Goal: Find specific page/section: Find specific page/section

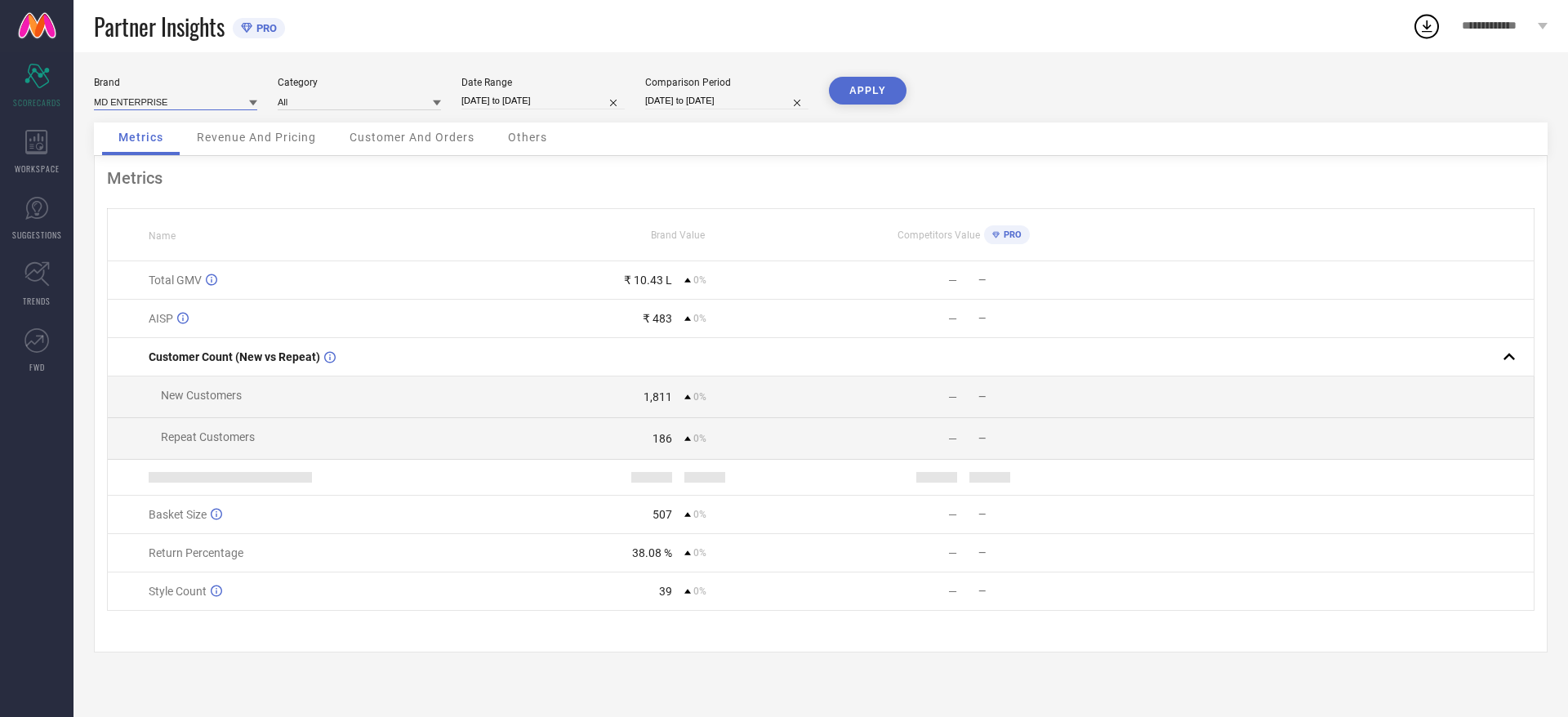
click at [179, 105] on input at bounding box center [175, 102] width 163 height 17
click at [195, 104] on input at bounding box center [175, 102] width 163 height 17
click at [33, 218] on icon at bounding box center [36, 208] width 23 height 23
